Goal: Transaction & Acquisition: Purchase product/service

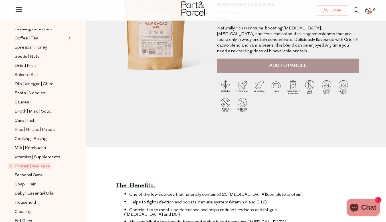
scroll to position [141, 0]
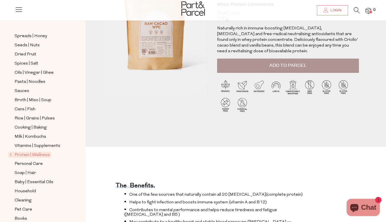
click at [27, 152] on span "Protein | Wellness" at bounding box center [29, 155] width 43 height 6
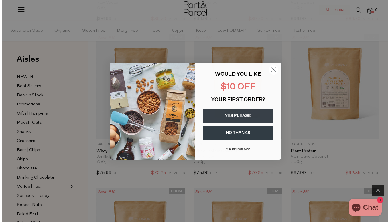
scroll to position [195, 0]
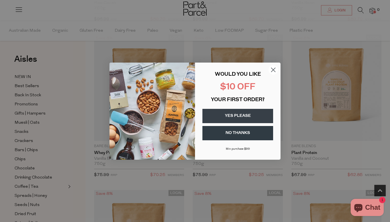
click at [274, 68] on circle "Close dialog" at bounding box center [273, 69] width 9 height 9
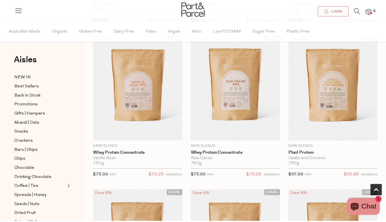
scroll to position [194, 0]
